Goal: Task Accomplishment & Management: Manage account settings

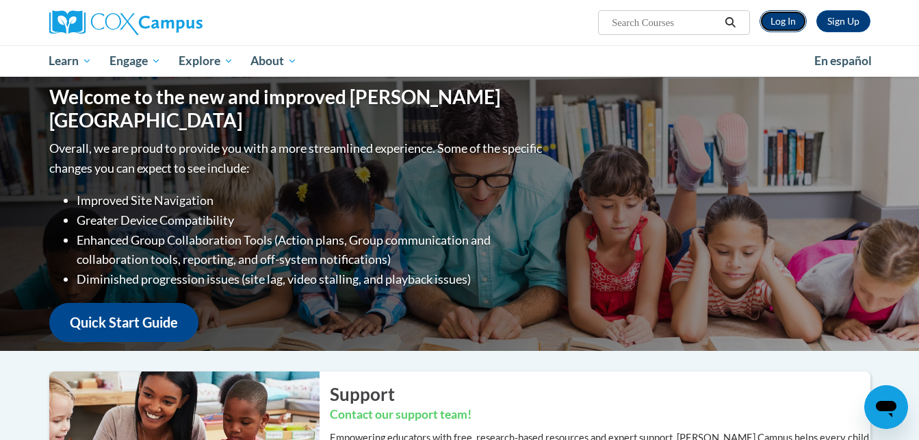
click at [792, 29] on link "Log In" at bounding box center [783, 21] width 47 height 22
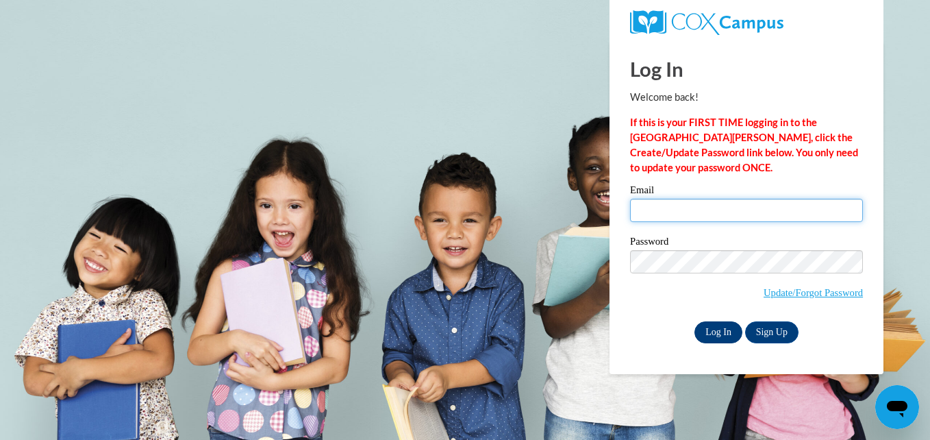
type input "isabelleharsin24@gmail.com"
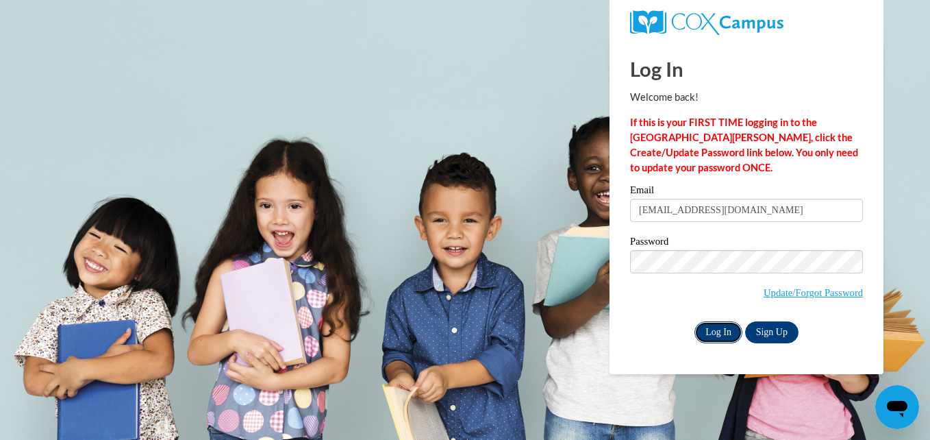
click at [720, 333] on input "Log In" at bounding box center [718, 332] width 48 height 22
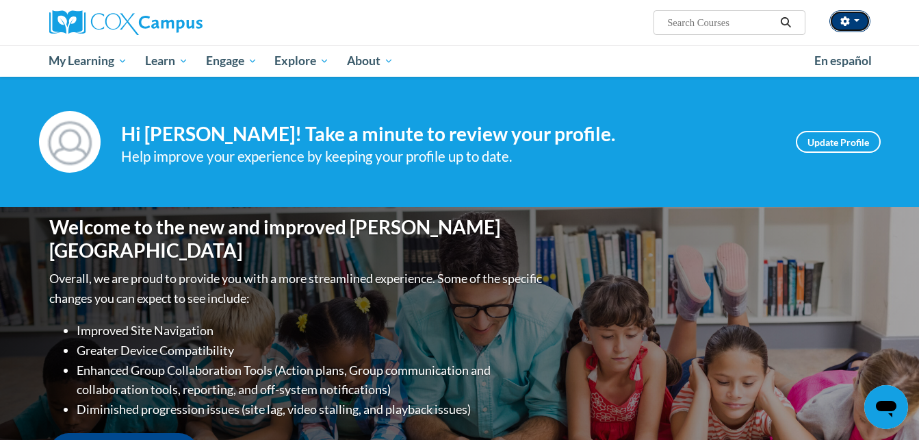
click at [863, 20] on button "button" at bounding box center [850, 21] width 41 height 22
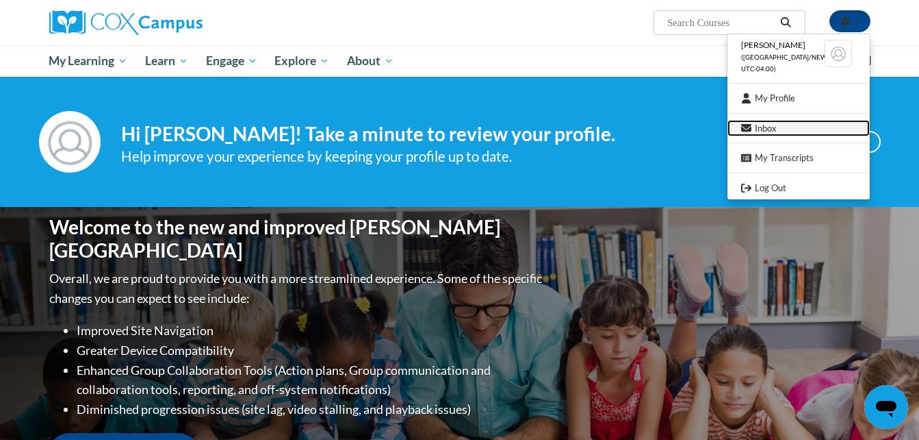
click at [812, 127] on link "Inbox" at bounding box center [799, 128] width 142 height 17
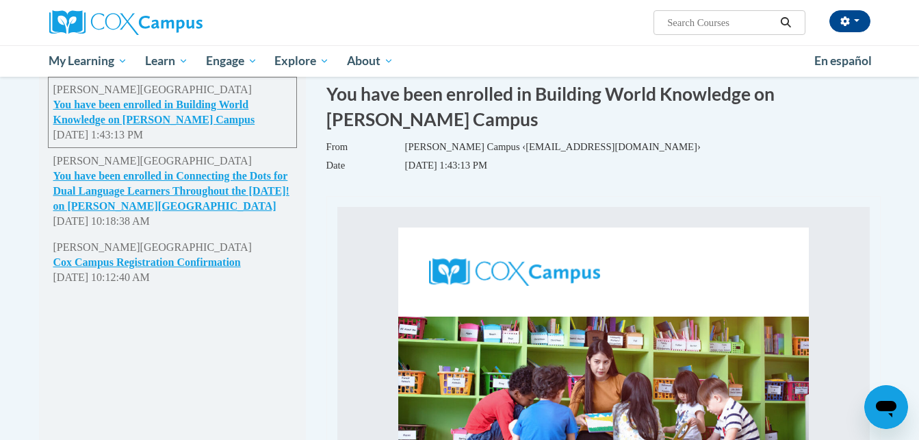
scroll to position [186, 0]
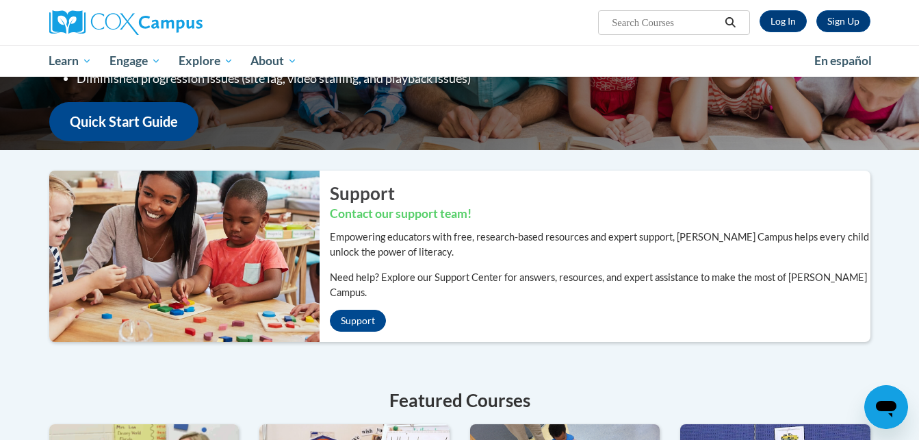
scroll to position [201, 0]
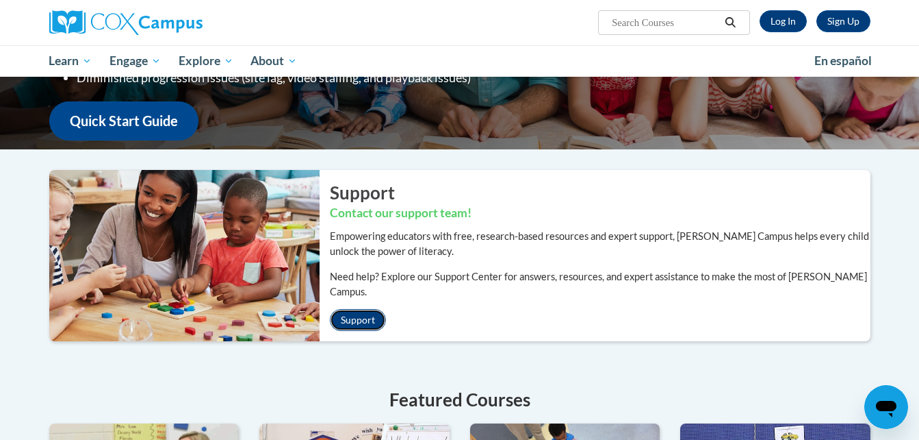
click at [366, 309] on link "Support" at bounding box center [358, 320] width 56 height 22
click at [778, 19] on link "Log In" at bounding box center [783, 21] width 47 height 22
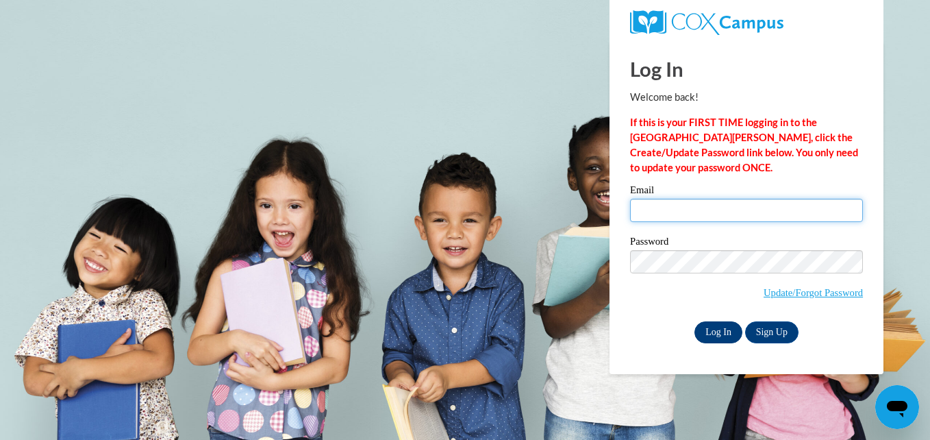
type input "[EMAIL_ADDRESS][DOMAIN_NAME]"
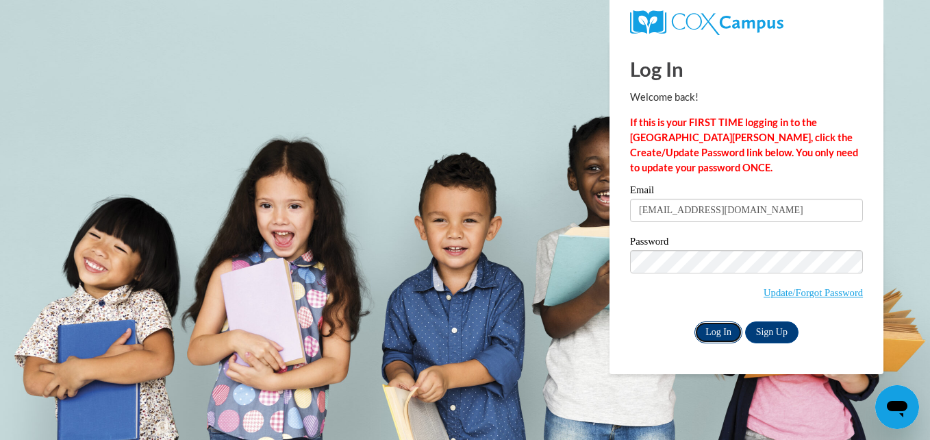
click at [728, 326] on input "Log In" at bounding box center [718, 332] width 48 height 22
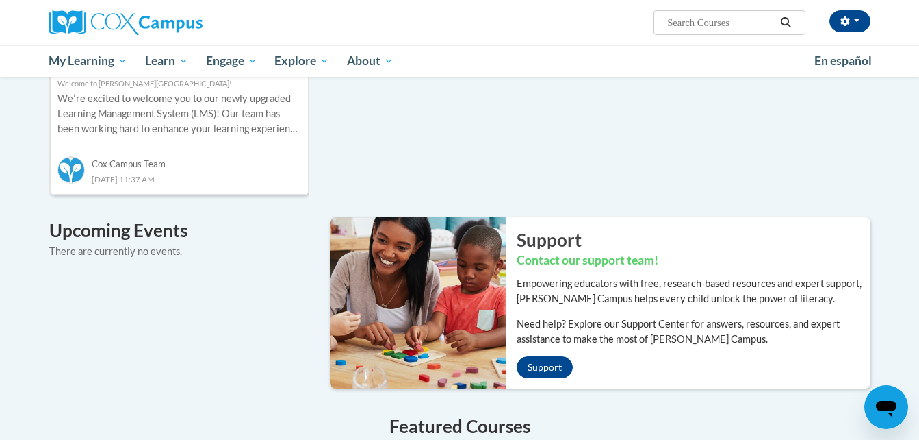
scroll to position [763, 0]
click at [559, 355] on link "Support" at bounding box center [545, 366] width 56 height 22
